Goal: Navigation & Orientation: Find specific page/section

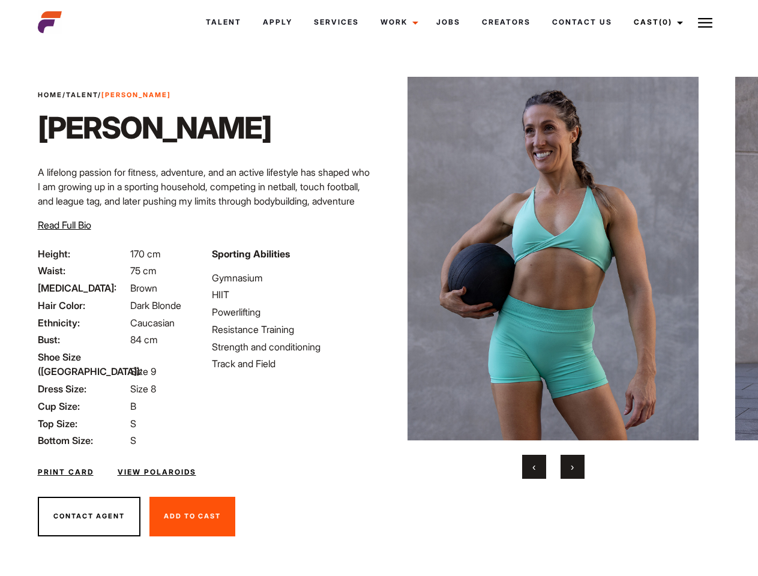
click at [655, 22] on link "Cast (0)" at bounding box center [656, 22] width 67 height 32
click at [706, 22] on img at bounding box center [705, 23] width 14 height 14
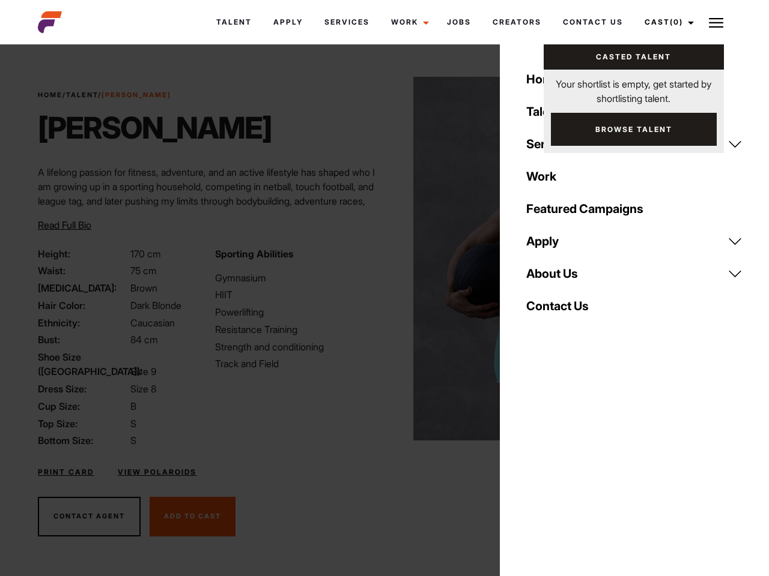
click at [553, 278] on img at bounding box center [558, 259] width 291 height 364
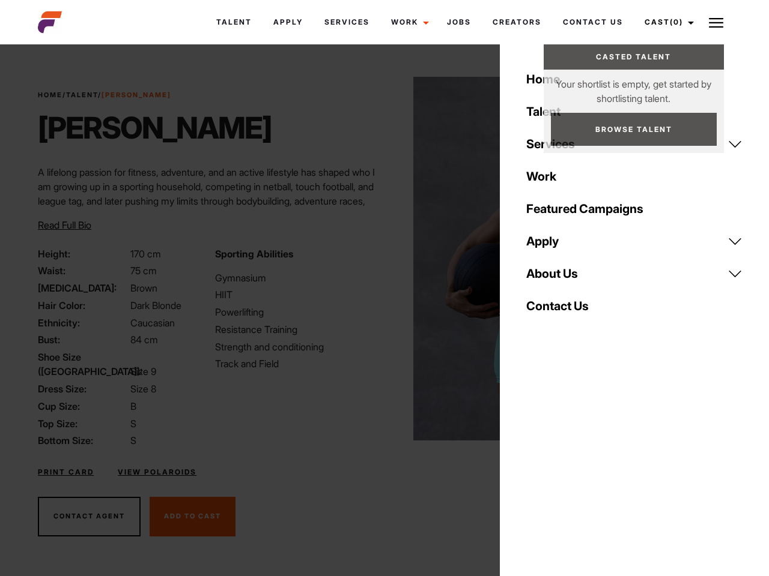
click at [379, 259] on div "Sporting Abilities Gymnasium HIIT Powerlifting Resistance Training Strength and…" at bounding box center [296, 348] width 177 height 202
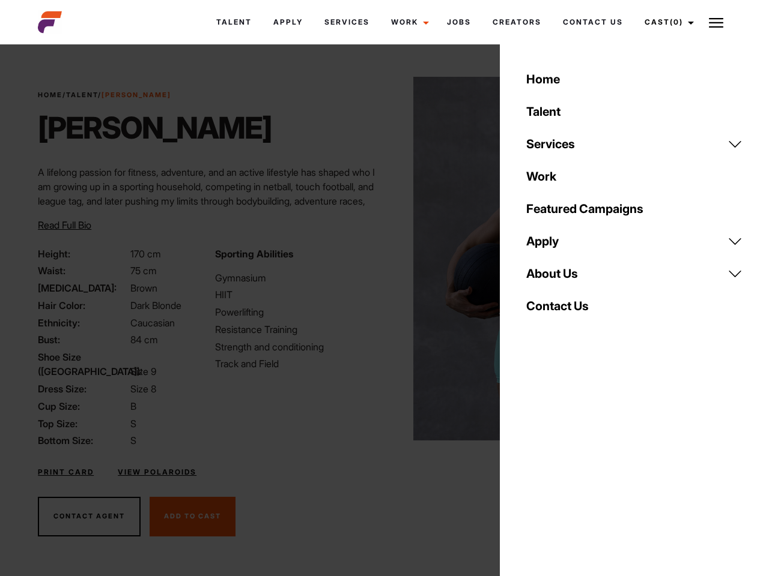
click at [534, 467] on body "Talent Apply Services Work Campaigns Jobs Creators Contact Us Cast (0) Casted T…" at bounding box center [384, 324] width 769 height 552
click at [573, 467] on div "Home Talent Services Talent Casting Photography Videography Creative Hair and M…" at bounding box center [634, 288] width 269 height 576
